Goal: Task Accomplishment & Management: Complete application form

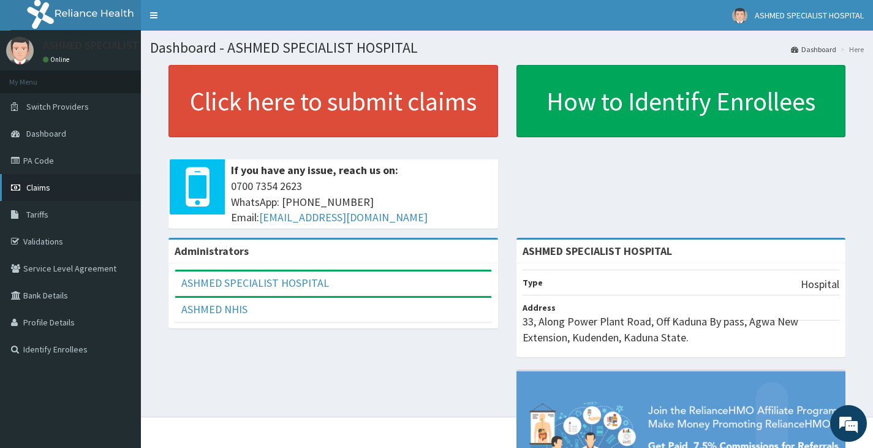
click at [34, 180] on link "Claims" at bounding box center [70, 187] width 141 height 27
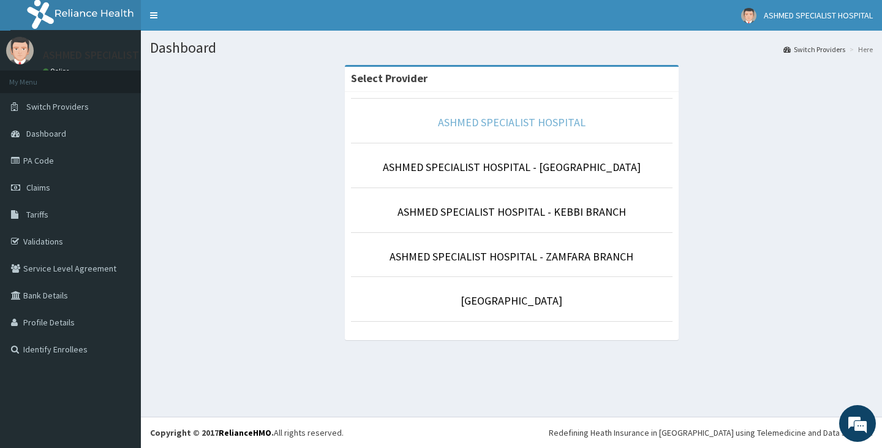
click at [494, 115] on link "ASHMED SPECIALIST HOSPITAL" at bounding box center [512, 122] width 148 height 14
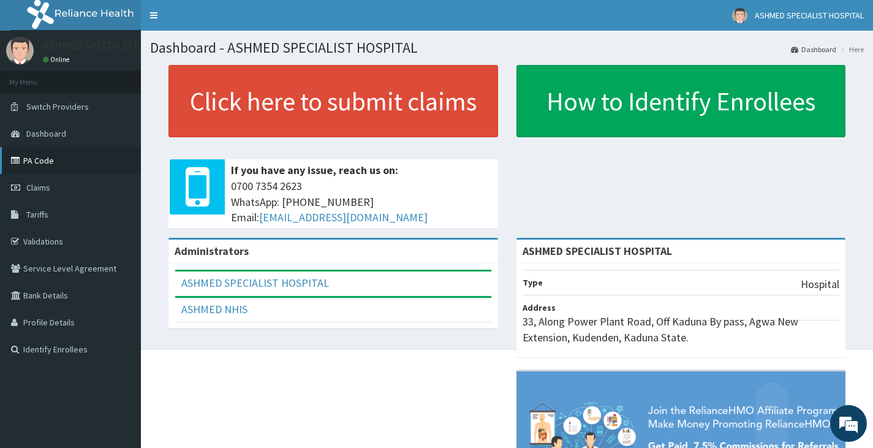
click at [53, 159] on link "PA Code" at bounding box center [70, 160] width 141 height 27
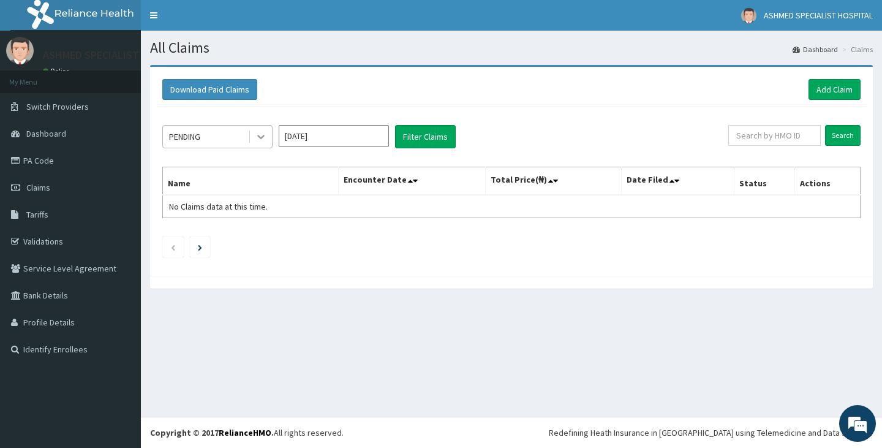
click at [265, 143] on div at bounding box center [261, 137] width 22 height 22
click at [830, 84] on link "Add Claim" at bounding box center [835, 89] width 52 height 21
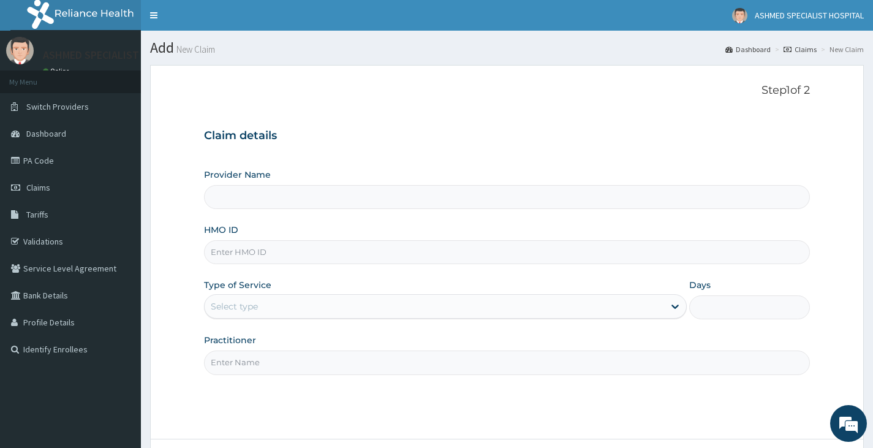
click at [324, 199] on input "Provider Name" at bounding box center [507, 197] width 606 height 24
type input "ASHMED SPECIALIST HOSPITAL"
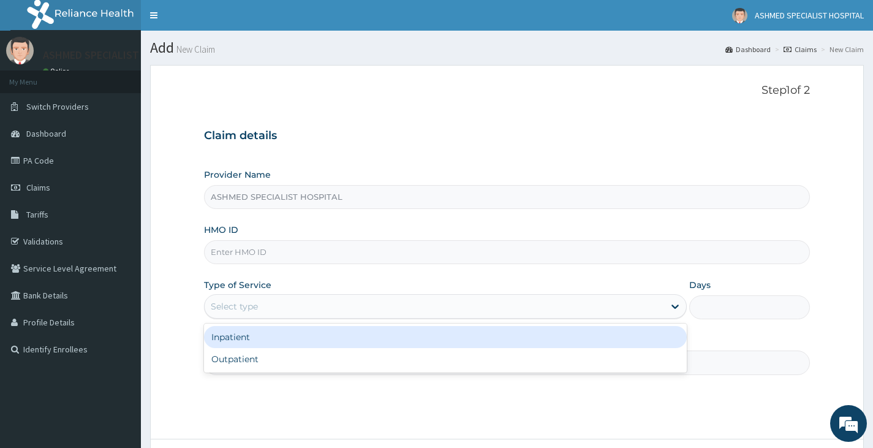
click at [265, 308] on div "Select type" at bounding box center [435, 307] width 460 height 20
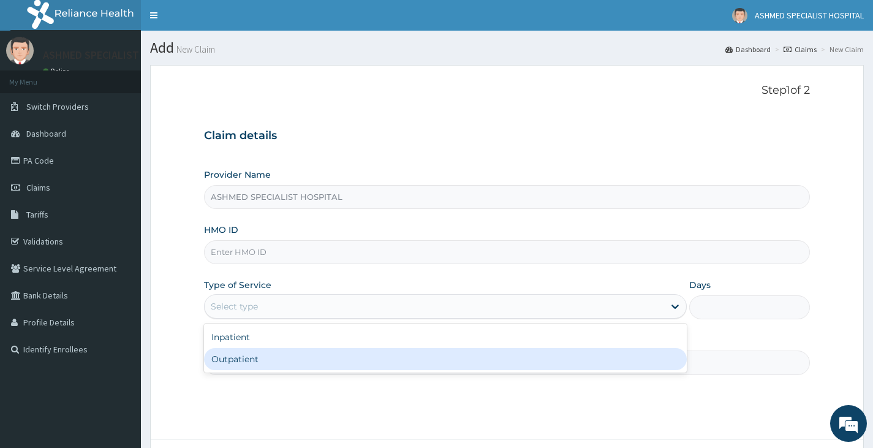
click at [241, 363] on div "Outpatient" at bounding box center [445, 359] width 483 height 22
type input "1"
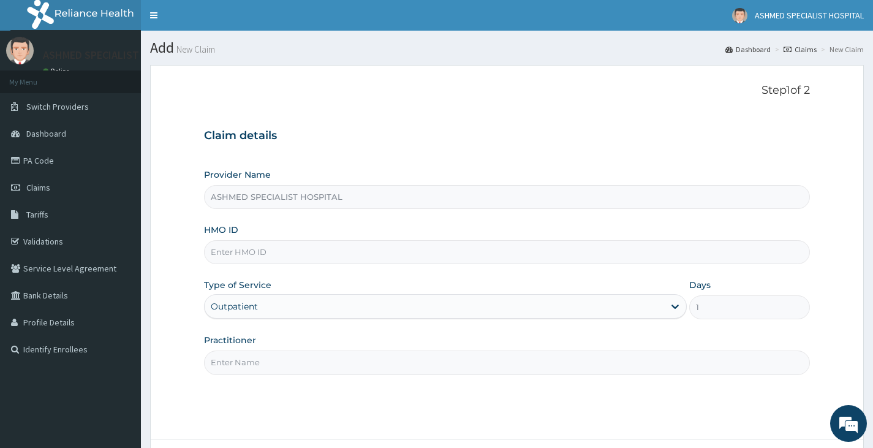
click at [246, 255] on input "HMO ID" at bounding box center [507, 252] width 606 height 24
type input "KSB/11117/A"
click at [345, 365] on input "Practitioner" at bounding box center [507, 362] width 606 height 24
click at [360, 371] on input "DR DAVID" at bounding box center [507, 362] width 606 height 24
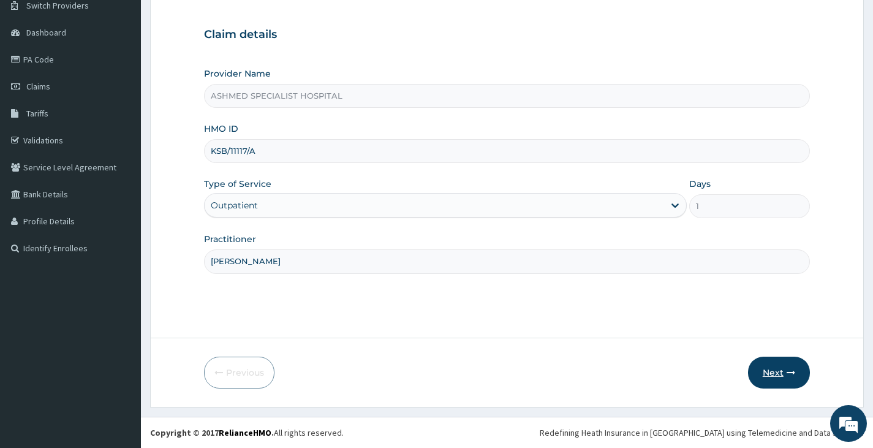
type input "DR DAVID"
click at [774, 367] on button "Next" at bounding box center [779, 373] width 62 height 32
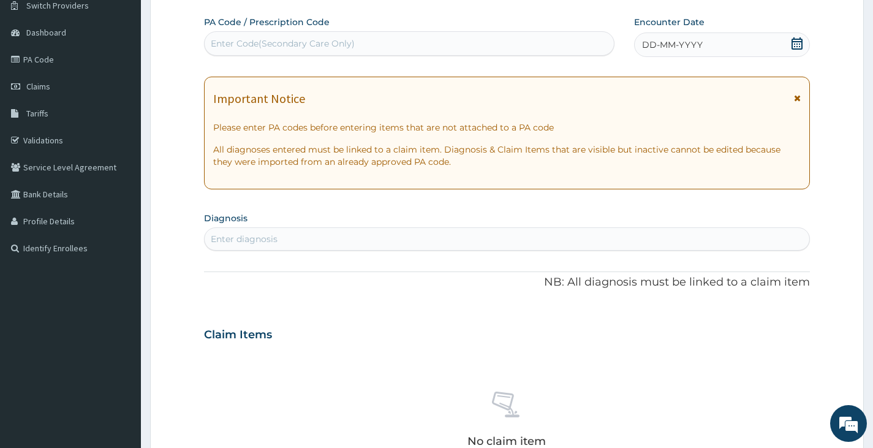
click at [318, 45] on div "Enter Code(Secondary Care Only)" at bounding box center [283, 43] width 144 height 12
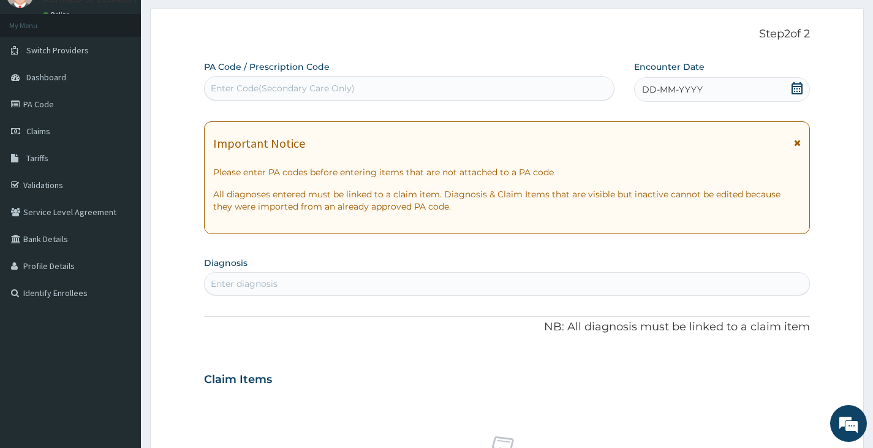
scroll to position [0, 0]
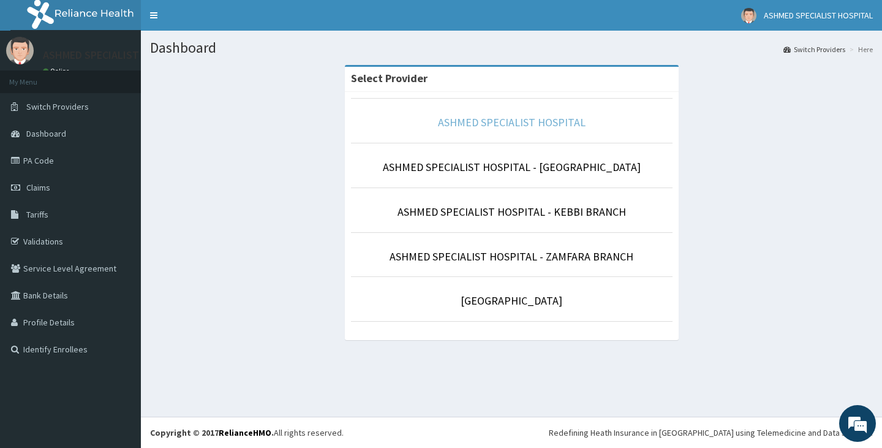
click at [553, 121] on link "ASHMED SPECIALIST HOSPITAL" at bounding box center [512, 122] width 148 height 14
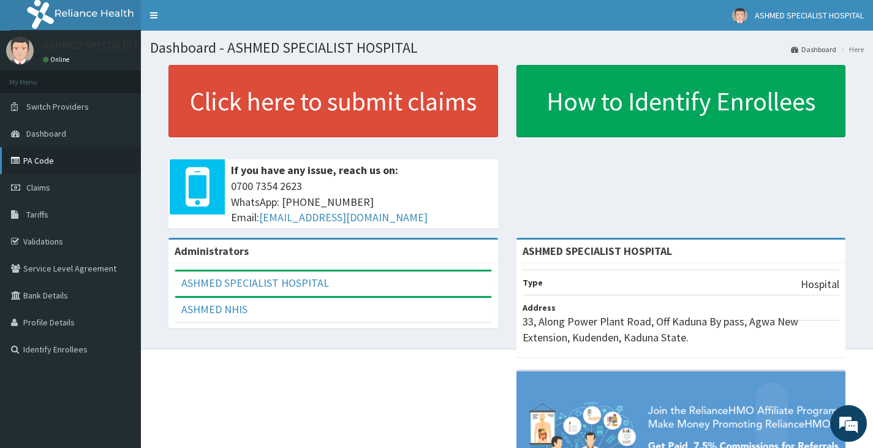
click at [74, 161] on link "PA Code" at bounding box center [70, 160] width 141 height 27
click at [22, 159] on icon at bounding box center [17, 160] width 12 height 9
